Goal: Task Accomplishment & Management: Complete application form

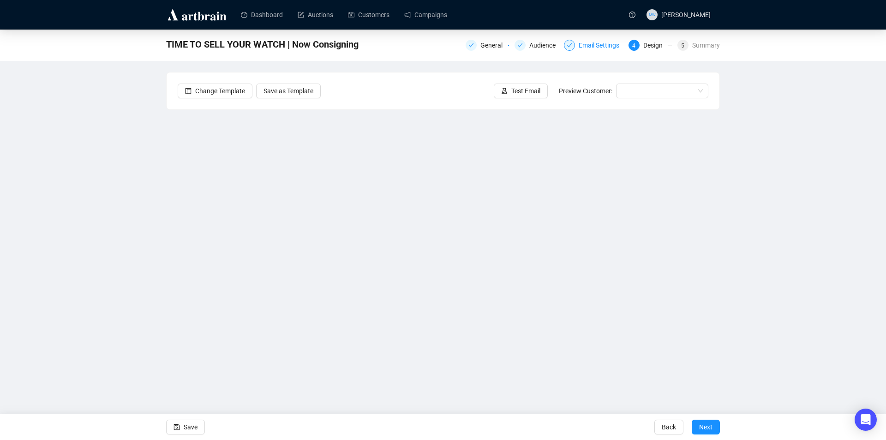
click at [603, 45] on div "Email Settings" at bounding box center [601, 45] width 46 height 11
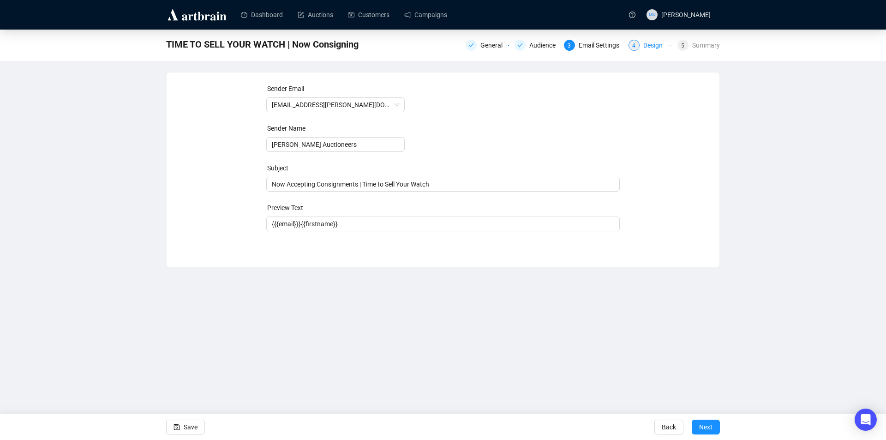
click at [651, 42] on div "Design" at bounding box center [655, 45] width 25 height 11
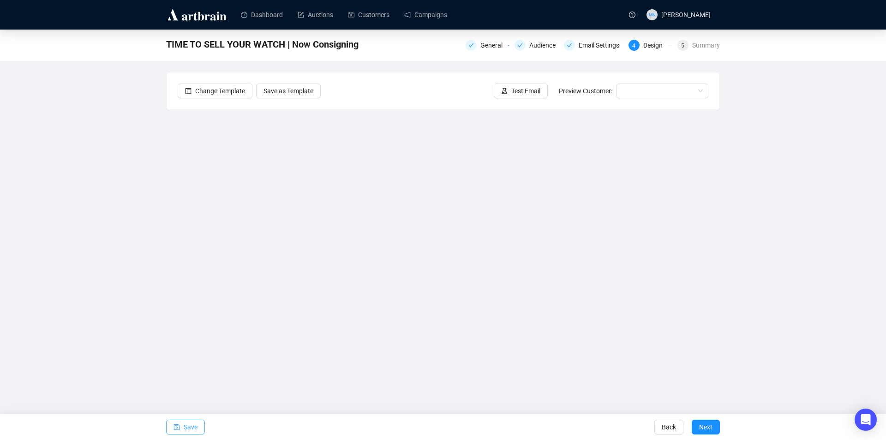
click at [185, 420] on span "Save" at bounding box center [191, 427] width 14 height 26
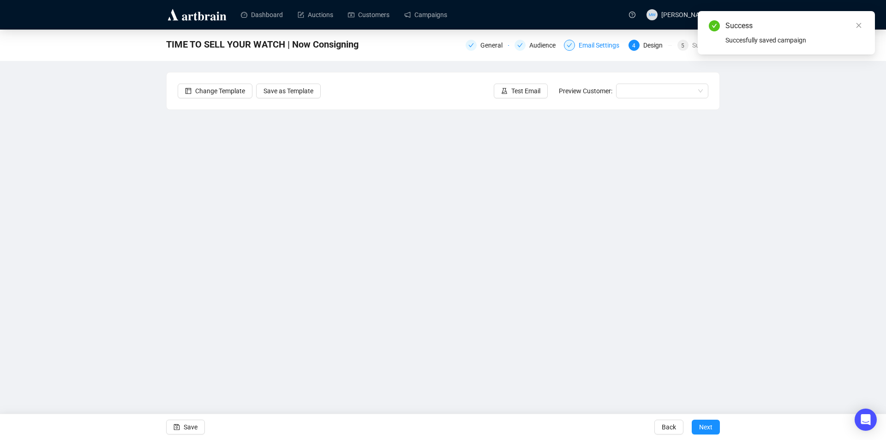
click at [596, 45] on div "Email Settings" at bounding box center [601, 45] width 46 height 11
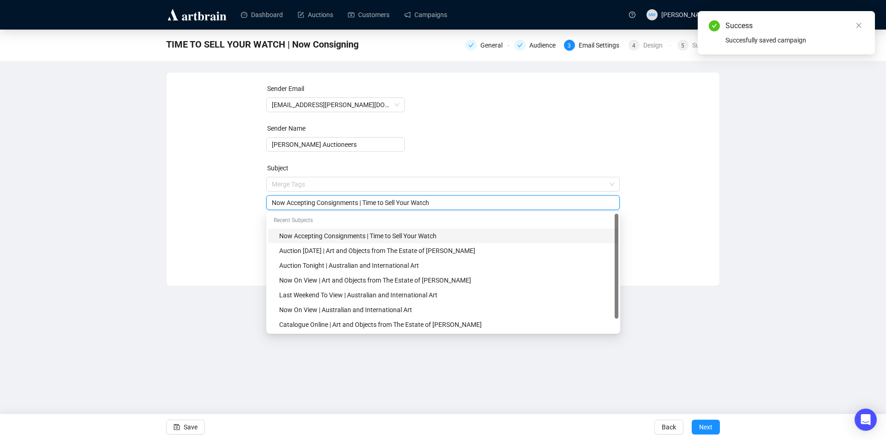
drag, startPoint x: 441, startPoint y: 189, endPoint x: 372, endPoint y: 196, distance: 69.6
click at [372, 196] on div "Now Accepting Consignments | Time to Sell Your Watch" at bounding box center [443, 202] width 354 height 15
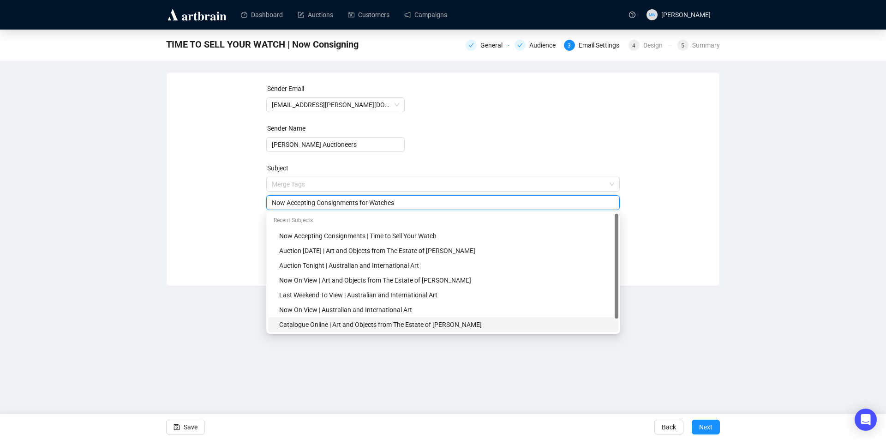
type input "Now Accepting Consignments for Watches"
click at [736, 238] on div "TIME TO SELL YOUR WATCH | Now Consigning General Audience 3 Email Settings 4 De…" at bounding box center [443, 158] width 886 height 256
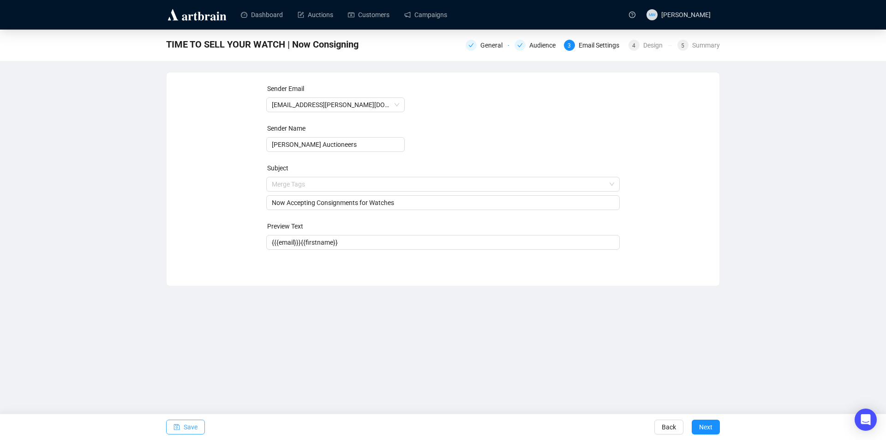
click at [187, 427] on span "Save" at bounding box center [191, 427] width 14 height 26
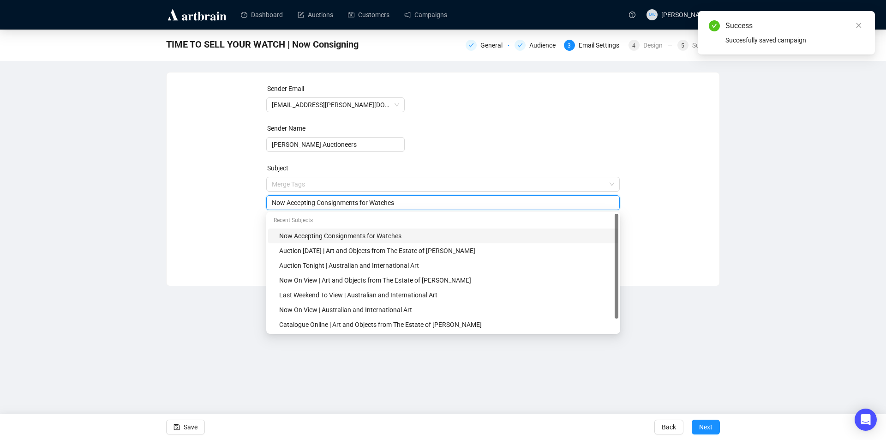
drag, startPoint x: 407, startPoint y: 206, endPoint x: 247, endPoint y: 206, distance: 160.1
click at [247, 206] on div "Sender Email [EMAIL_ADDRESS][PERSON_NAME][DOMAIN_NAME] Sender Name [PERSON_NAME…" at bounding box center [443, 171] width 530 height 177
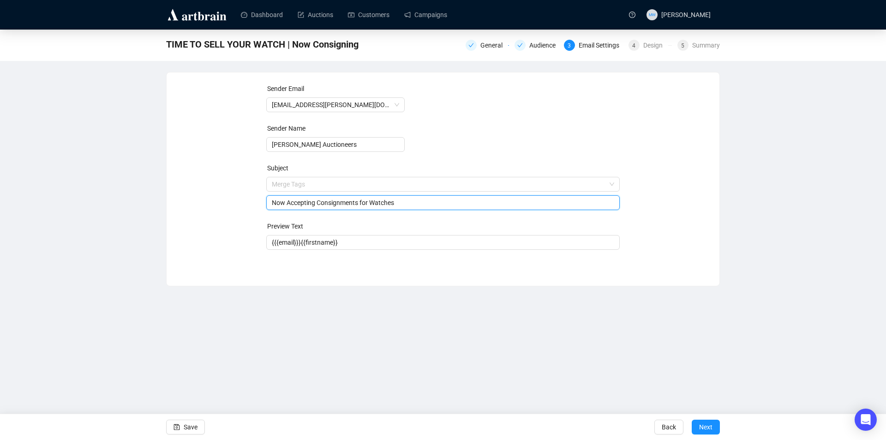
click at [422, 204] on input "Now Accepting Consignments for Watches" at bounding box center [443, 202] width 343 height 10
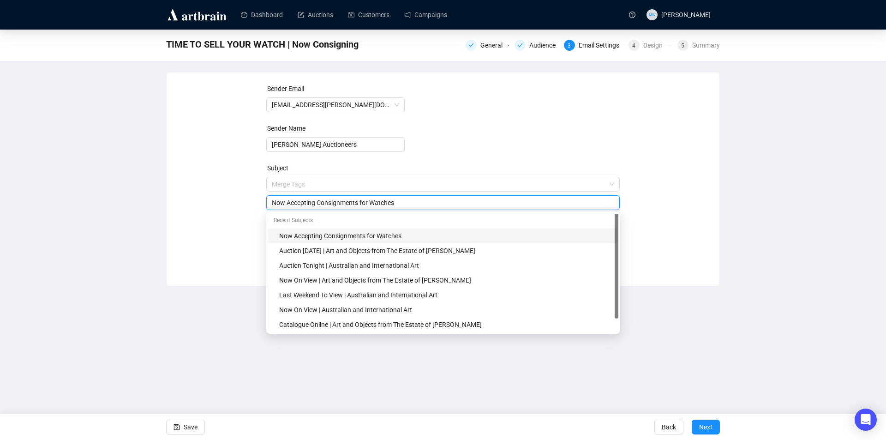
drag, startPoint x: 422, startPoint y: 203, endPoint x: 249, endPoint y: 202, distance: 173.4
click at [245, 204] on div "Sender Email [EMAIL_ADDRESS][PERSON_NAME][DOMAIN_NAME] Sender Name [PERSON_NAME…" at bounding box center [443, 171] width 530 height 177
paste input "Now Accepting Consignments for Fine Watches"
type input "Now Accepting Consignments for Fine Watches"
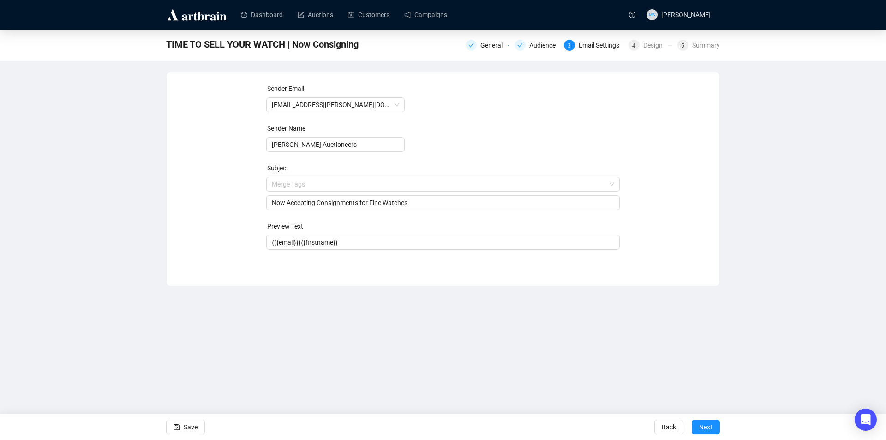
click at [735, 191] on div "TIME TO SELL YOUR WATCH | Now Consigning General Audience 3 Email Settings 4 De…" at bounding box center [443, 158] width 886 height 256
click at [195, 425] on span "Save" at bounding box center [191, 427] width 14 height 26
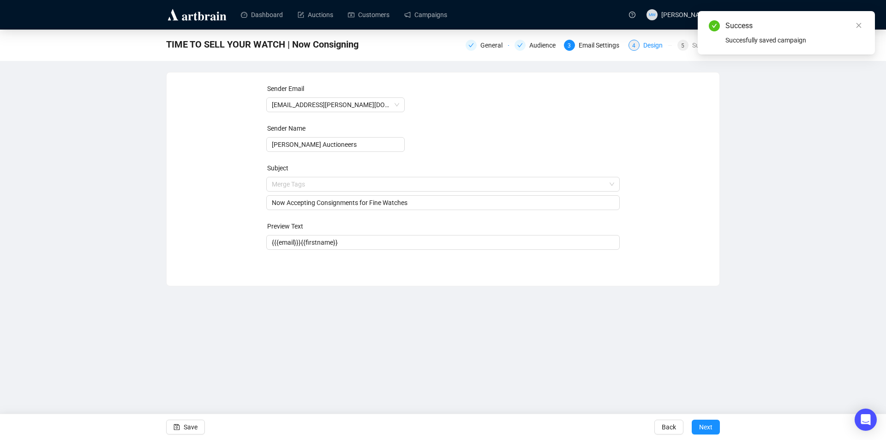
click at [654, 43] on div "Design" at bounding box center [655, 45] width 25 height 11
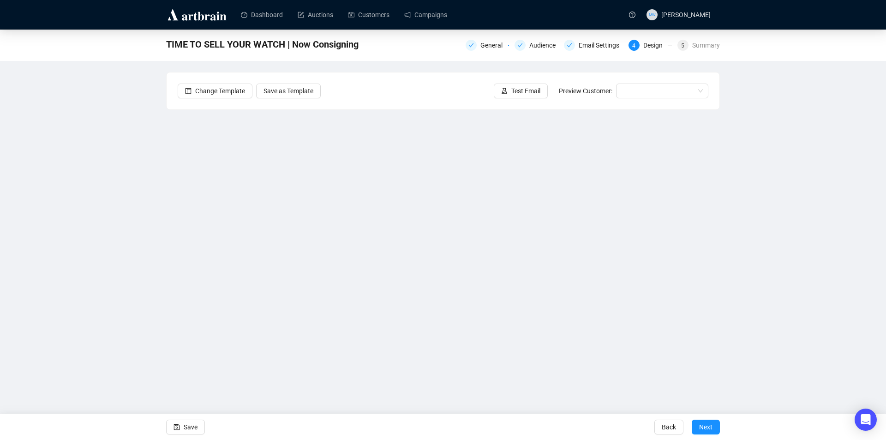
click at [766, 217] on div "TIME TO SELL YOUR WATCH | Now Consigning General Audience Email Settings 4 Desi…" at bounding box center [443, 206] width 886 height 353
click at [192, 427] on span "Save" at bounding box center [191, 427] width 14 height 26
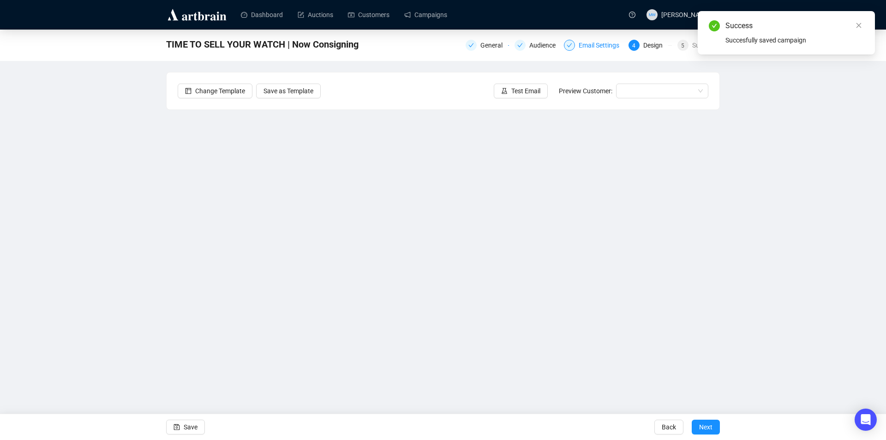
click at [597, 47] on div "Email Settings" at bounding box center [601, 45] width 46 height 11
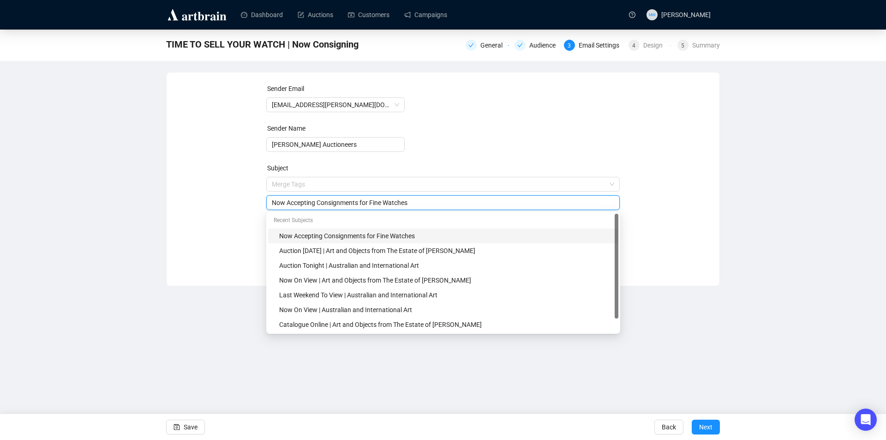
drag, startPoint x: 429, startPoint y: 188, endPoint x: 258, endPoint y: 175, distance: 171.2
click at [258, 175] on div "Sender Email [EMAIL_ADDRESS][PERSON_NAME][DOMAIN_NAME] Sender Name [PERSON_NAME…" at bounding box center [443, 171] width 530 height 177
paste input "Now Welcoming Consignments for Luxury Watches"
click at [799, 187] on div "TIME TO SELL YOUR WATCH | Now Consigning General Audience 3 Email Settings 4 De…" at bounding box center [443, 158] width 886 height 256
drag, startPoint x: 392, startPoint y: 203, endPoint x: 188, endPoint y: 168, distance: 206.9
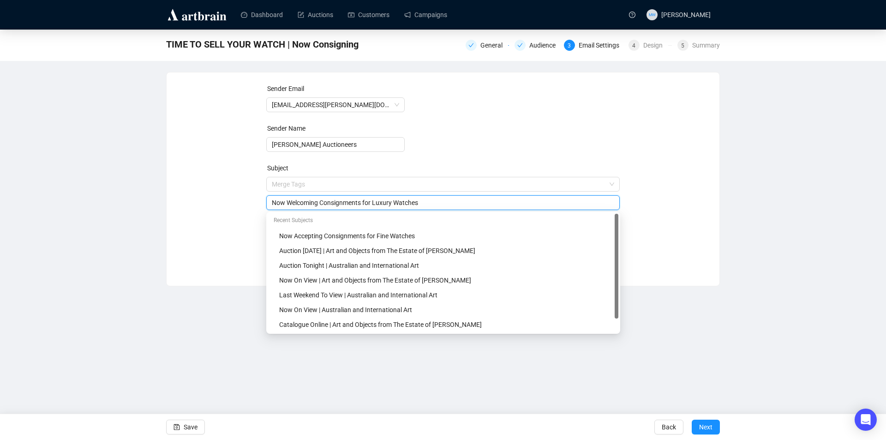
click at [191, 198] on div "Sender Email [EMAIL_ADDRESS][PERSON_NAME][DOMAIN_NAME] Sender Name [PERSON_NAME…" at bounding box center [443, 171] width 530 height 177
type input "Entries Invited for Fine Watches"
click at [850, 192] on div "TIME TO SELL YOUR WATCH | Now Consigning General Audience 3 Email Settings 4 De…" at bounding box center [443, 158] width 886 height 256
drag, startPoint x: 375, startPoint y: 209, endPoint x: 265, endPoint y: 199, distance: 110.8
click at [265, 199] on div "Sender Email [EMAIL_ADDRESS][PERSON_NAME][DOMAIN_NAME] Sender Name [PERSON_NAME…" at bounding box center [443, 171] width 530 height 177
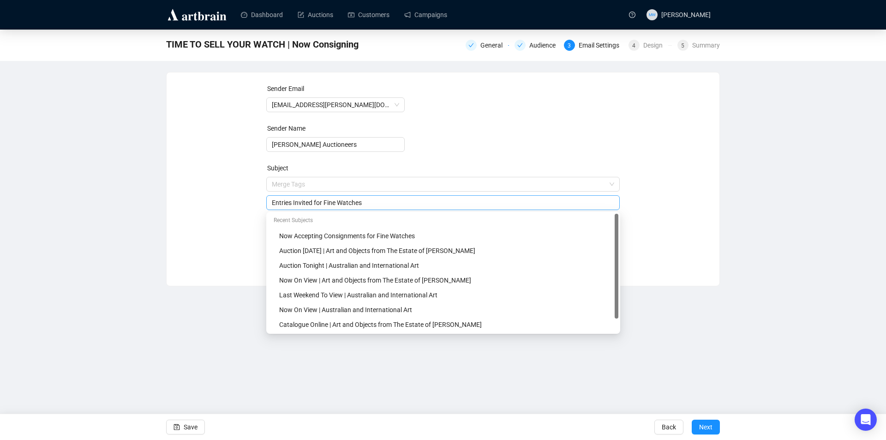
click at [369, 204] on input "Entries Invited for Fine Watches" at bounding box center [443, 202] width 343 height 10
drag, startPoint x: 369, startPoint y: 204, endPoint x: 263, endPoint y: 202, distance: 105.2
click at [263, 202] on div "Sender Email [EMAIL_ADDRESS][PERSON_NAME][DOMAIN_NAME] Sender Name [PERSON_NAME…" at bounding box center [443, 171] width 530 height 177
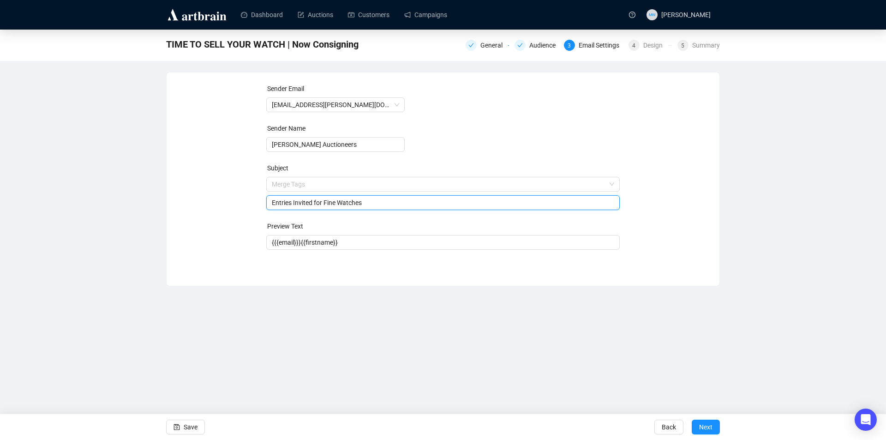
click at [746, 164] on div "TIME TO SELL YOUR WATCH | Now Consigning General Audience 3 Email Settings 4 De…" at bounding box center [443, 158] width 886 height 256
click at [191, 425] on span "Save" at bounding box center [191, 427] width 14 height 26
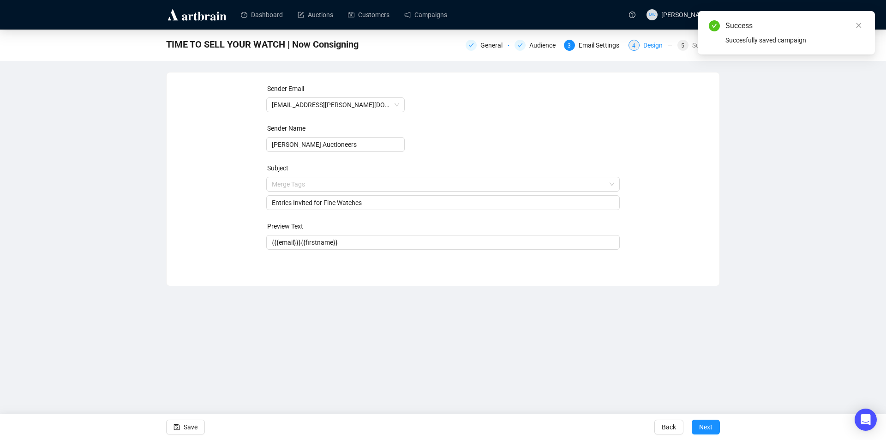
click at [652, 45] on div "Design" at bounding box center [655, 45] width 25 height 11
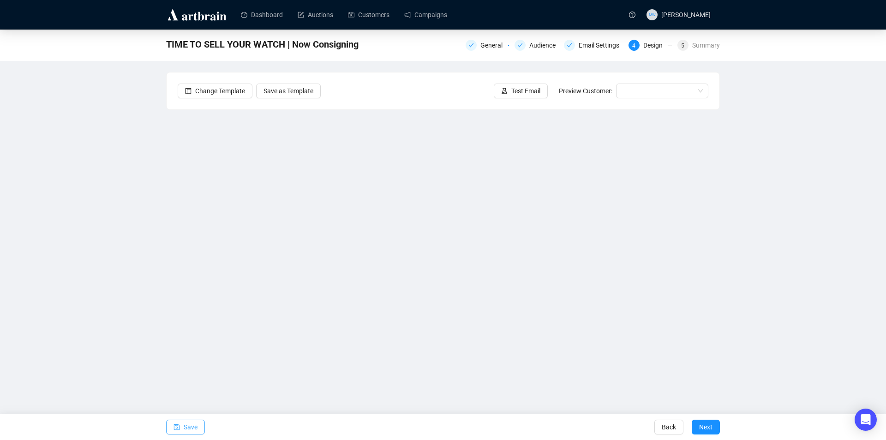
click at [187, 426] on span "Save" at bounding box center [191, 427] width 14 height 26
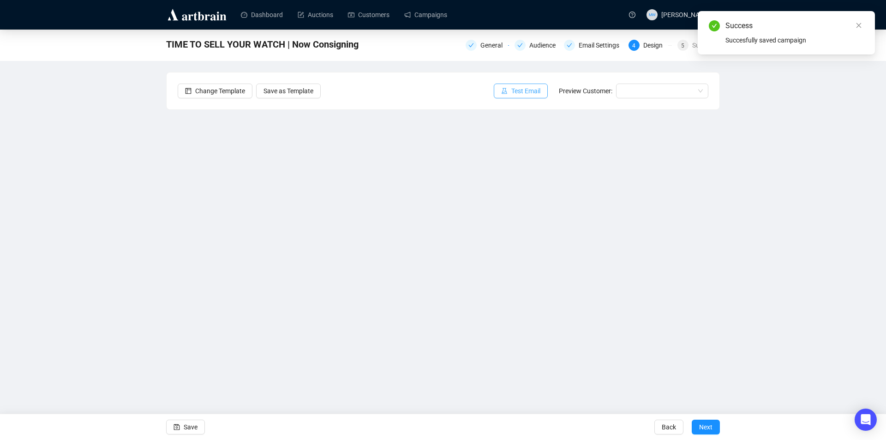
click at [518, 88] on span "Test Email" at bounding box center [525, 91] width 29 height 10
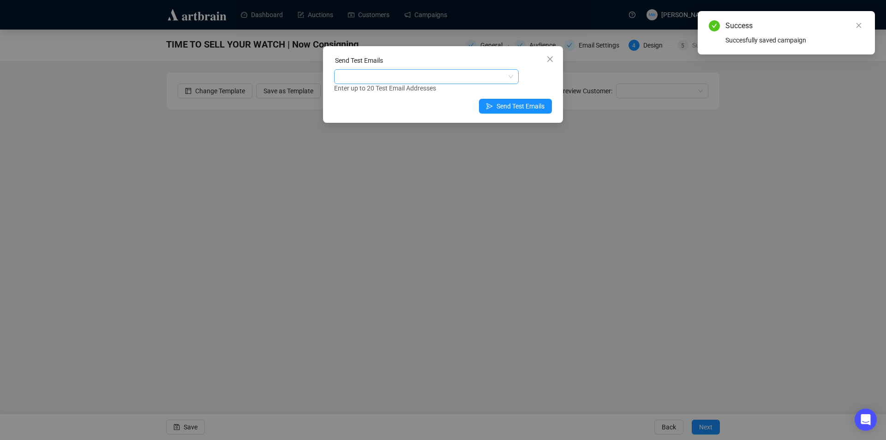
click at [429, 75] on div at bounding box center [421, 76] width 171 height 13
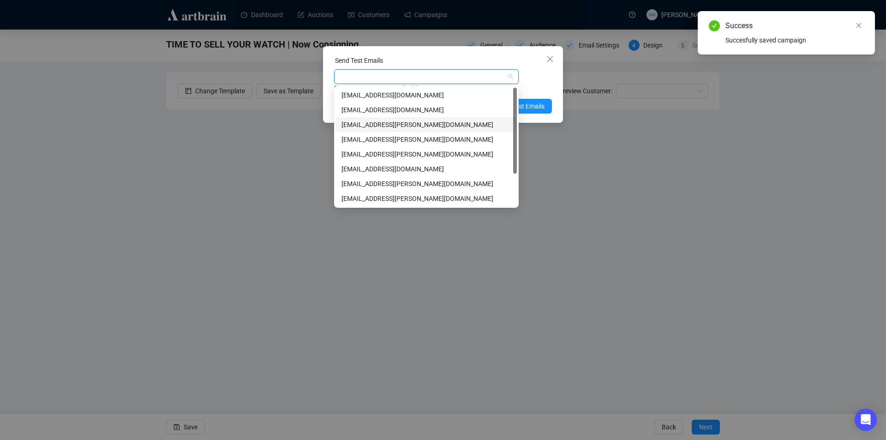
click at [381, 121] on div "[EMAIL_ADDRESS][PERSON_NAME][DOMAIN_NAME]" at bounding box center [426, 124] width 170 height 10
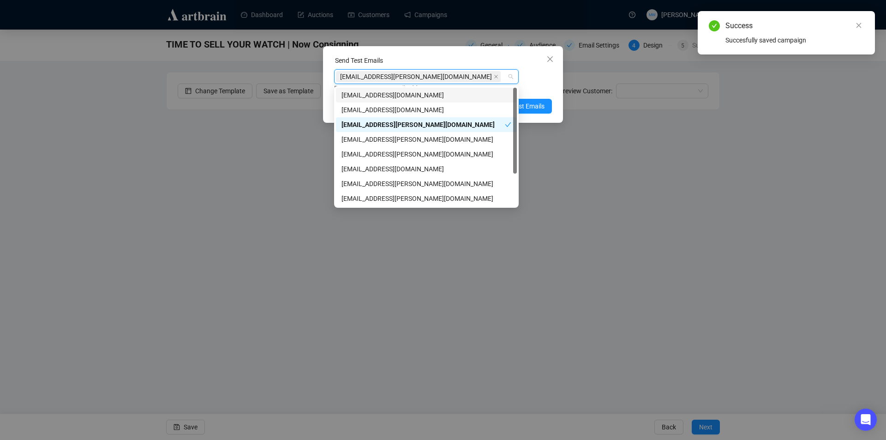
click at [538, 81] on div "[EMAIL_ADDRESS][PERSON_NAME][DOMAIN_NAME] Enter up to 20 Test Email Addresses" at bounding box center [443, 81] width 218 height 24
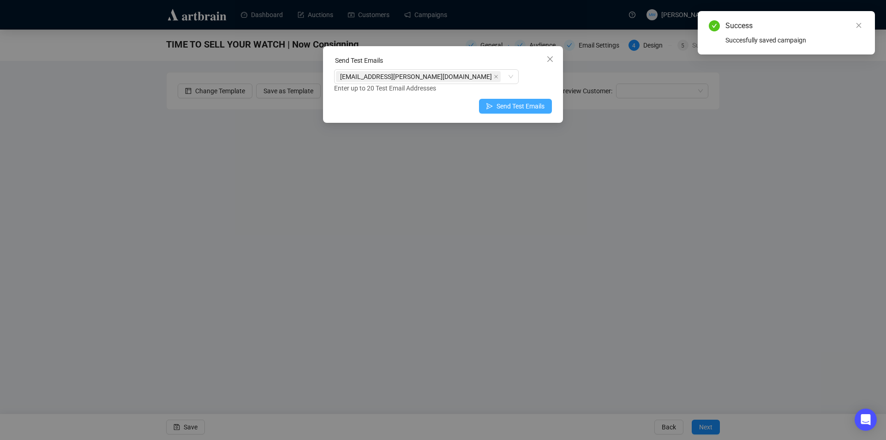
click at [527, 105] on span "Send Test Emails" at bounding box center [520, 106] width 48 height 10
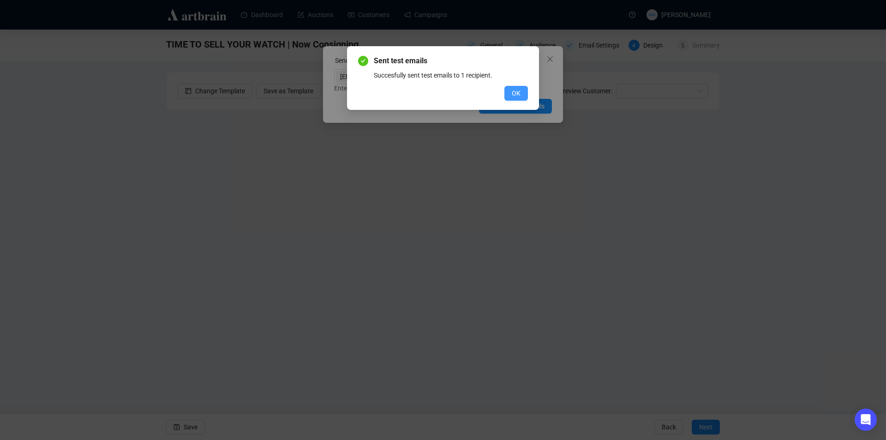
click at [515, 91] on span "OK" at bounding box center [516, 93] width 9 height 10
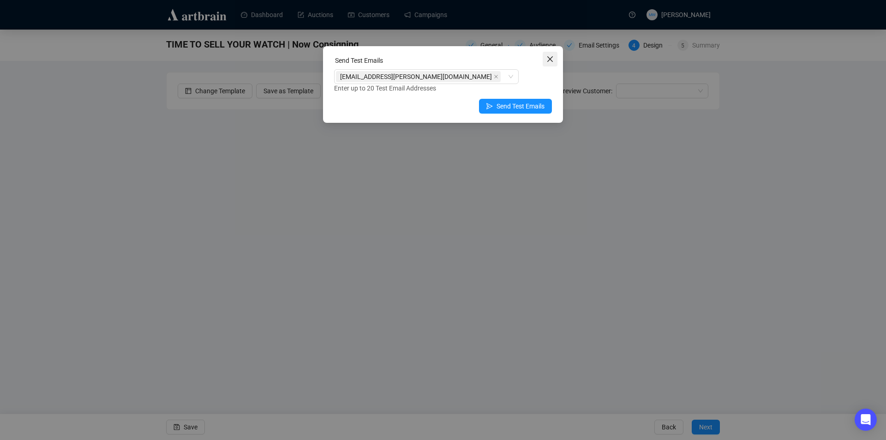
click at [546, 63] on button "Close" at bounding box center [549, 59] width 15 height 15
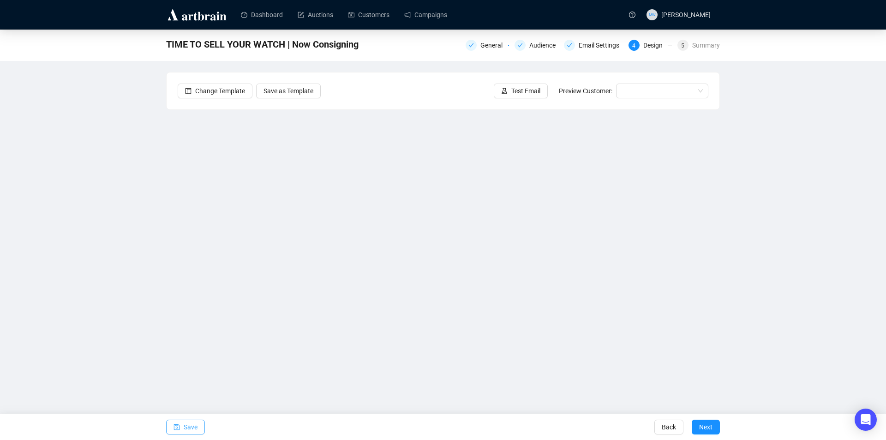
click at [199, 429] on button "Save" at bounding box center [185, 426] width 39 height 15
click at [191, 424] on span "Save" at bounding box center [191, 427] width 14 height 26
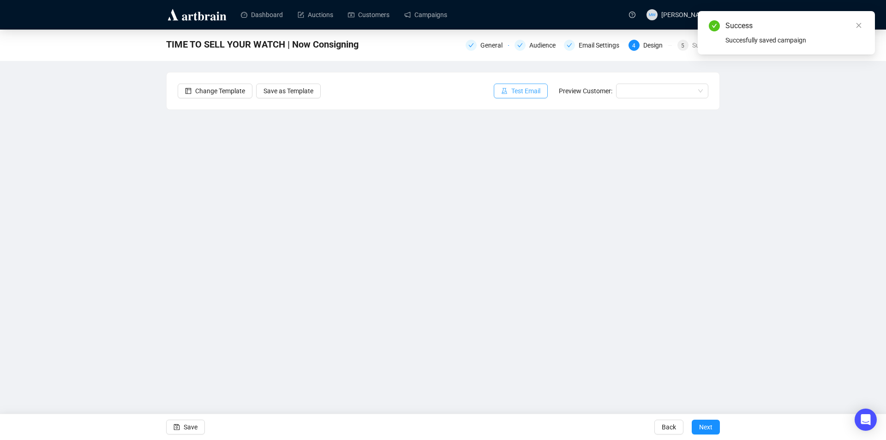
click at [518, 88] on span "Test Email" at bounding box center [525, 91] width 29 height 10
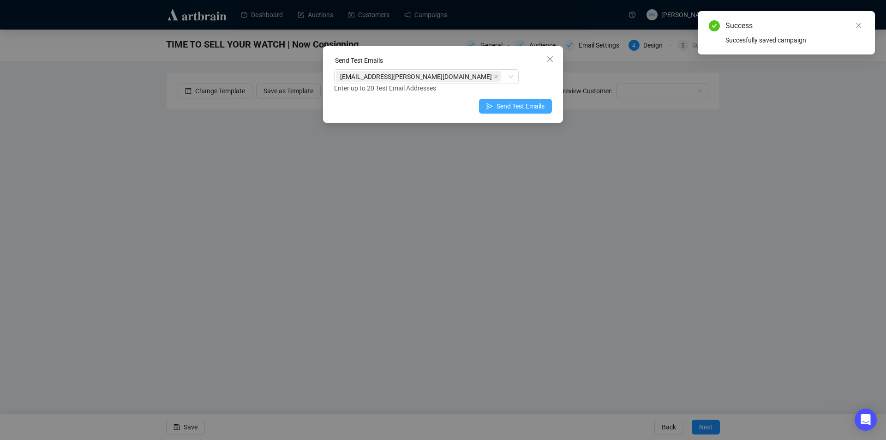
click at [508, 104] on span "Send Test Emails" at bounding box center [520, 106] width 48 height 10
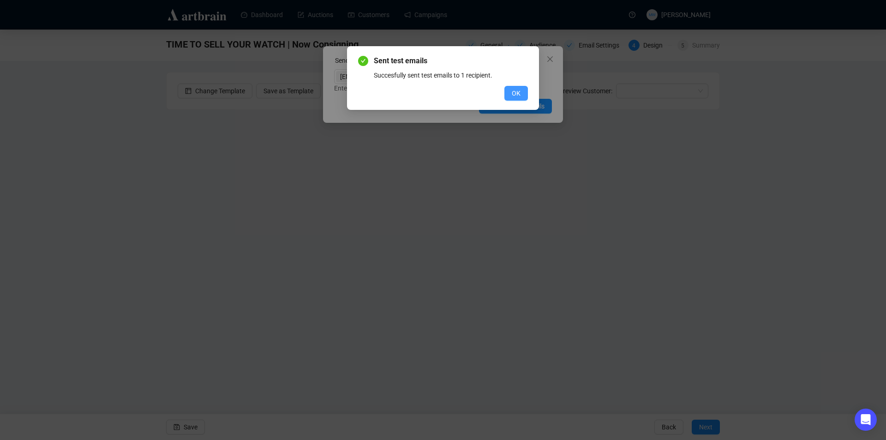
click at [510, 91] on button "OK" at bounding box center [516, 93] width 24 height 15
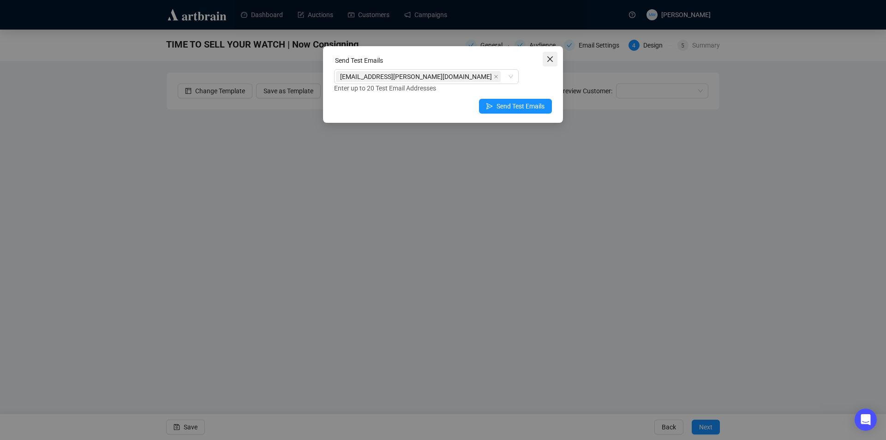
click at [550, 61] on icon "close" at bounding box center [549, 58] width 7 height 7
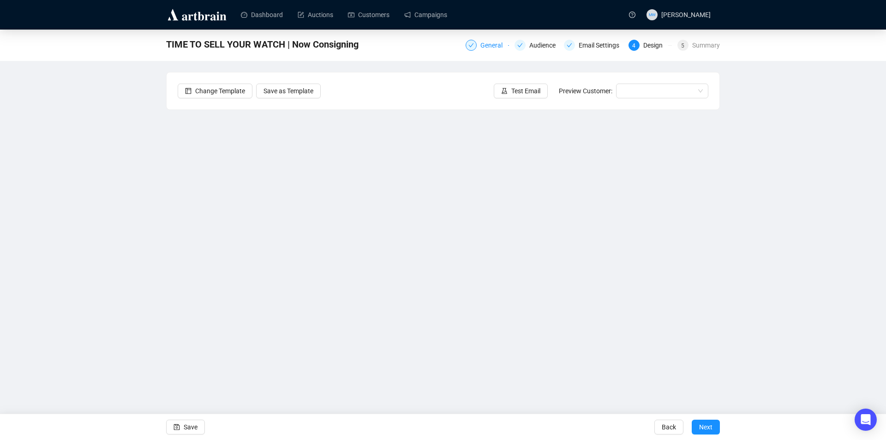
click at [498, 41] on div "General" at bounding box center [494, 45] width 28 height 11
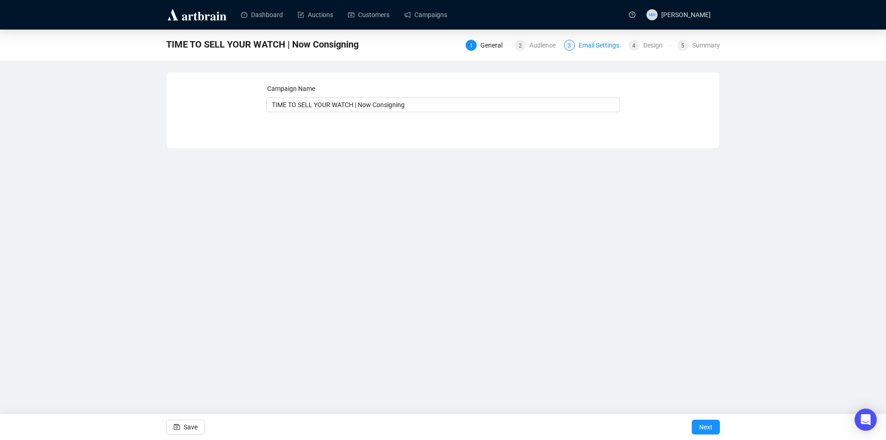
click at [585, 47] on div "Email Settings" at bounding box center [601, 45] width 46 height 11
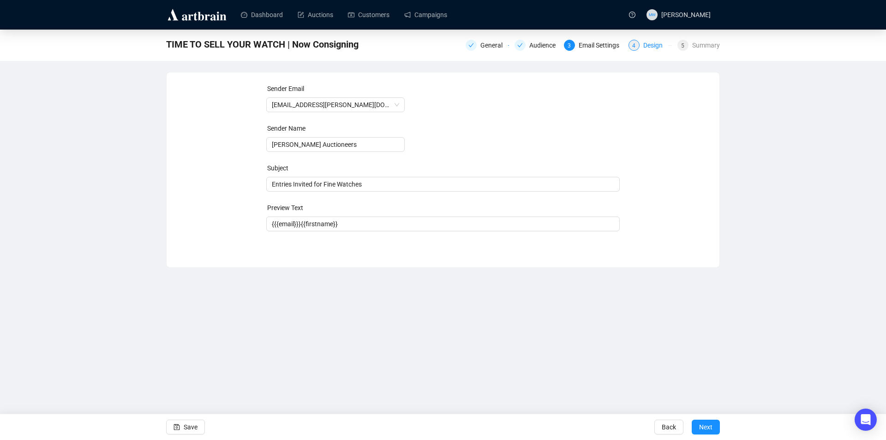
click at [645, 44] on div "Design" at bounding box center [655, 45] width 25 height 11
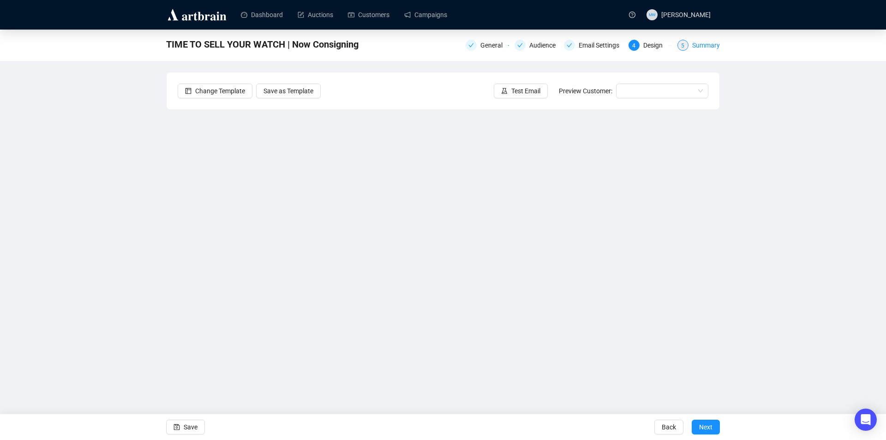
click at [708, 43] on div "Summary" at bounding box center [706, 45] width 28 height 11
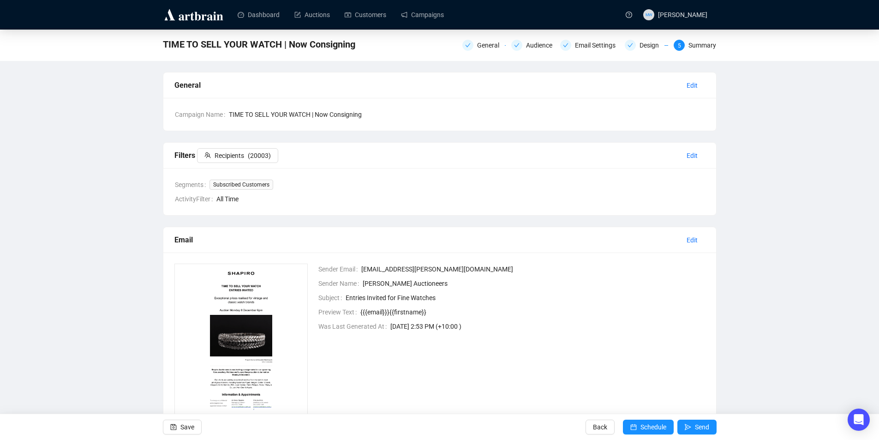
scroll to position [67, 0]
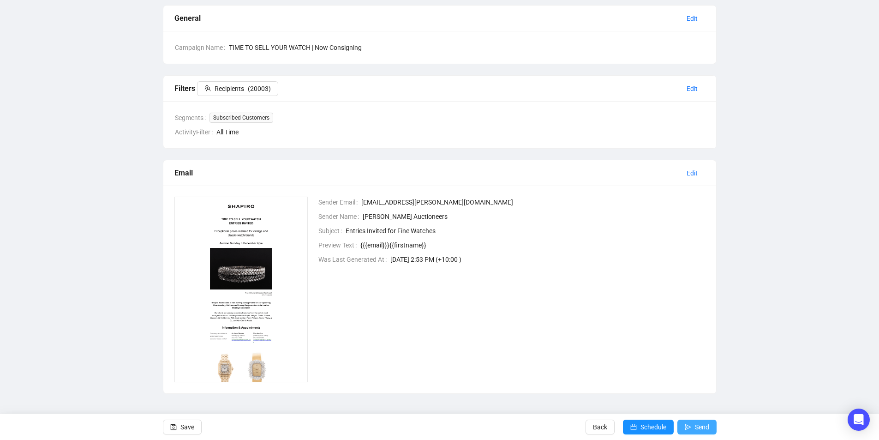
click at [700, 427] on span "Send" at bounding box center [702, 427] width 14 height 26
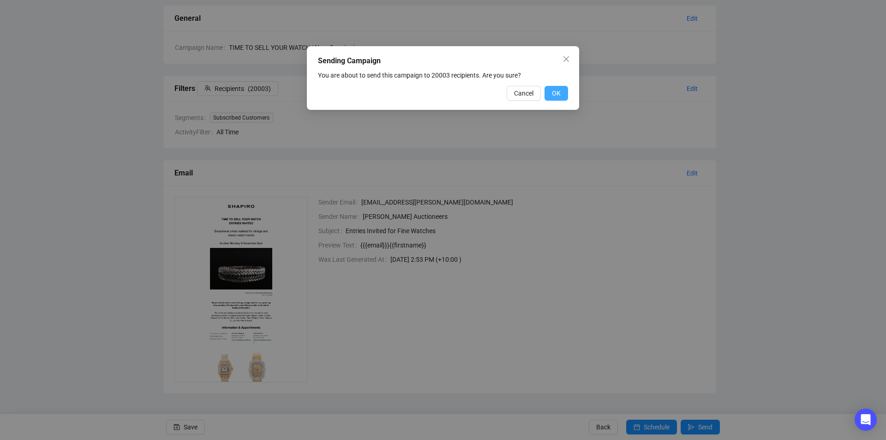
click at [552, 87] on button "OK" at bounding box center [556, 93] width 24 height 15
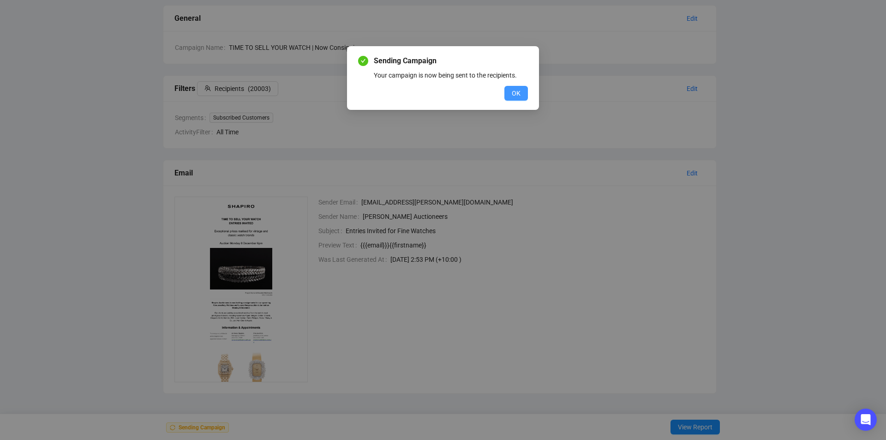
click at [516, 92] on span "OK" at bounding box center [516, 93] width 9 height 10
